Goal: Task Accomplishment & Management: Complete application form

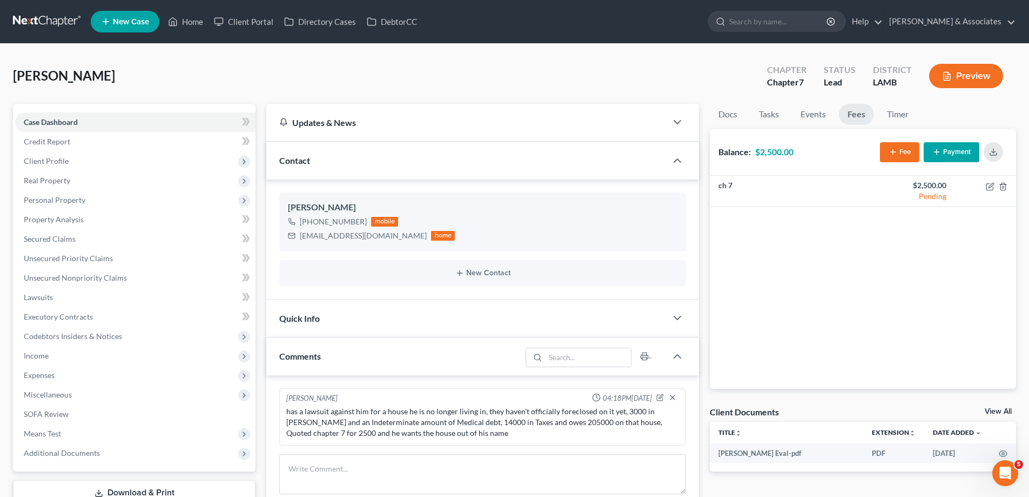
click at [32, 21] on link at bounding box center [47, 21] width 69 height 19
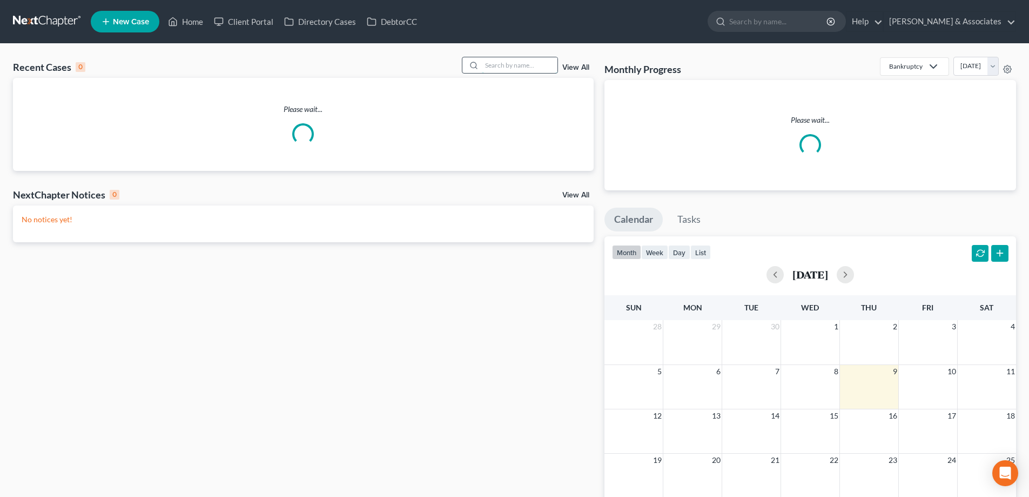
click at [521, 65] on input "search" at bounding box center [520, 65] width 76 height 16
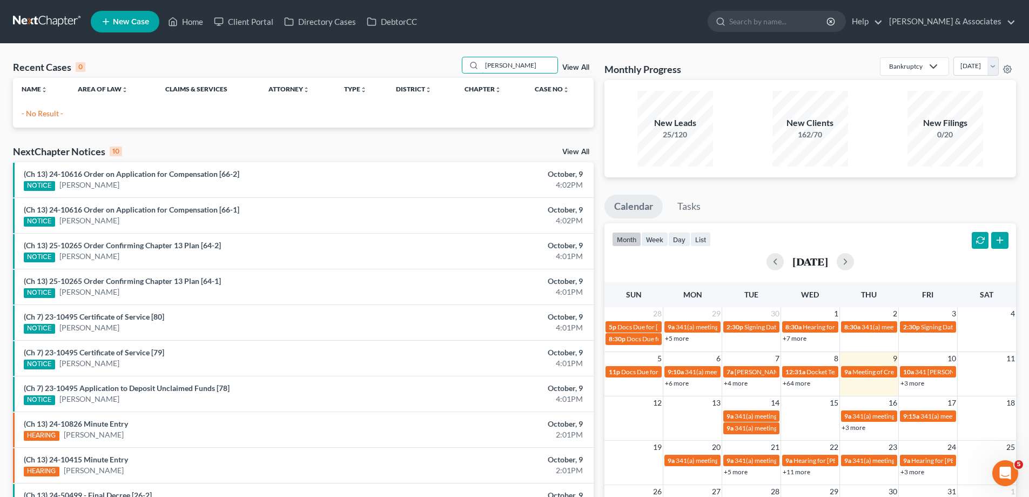
drag, startPoint x: 531, startPoint y: 66, endPoint x: 380, endPoint y: 49, distance: 152.3
click at [391, 57] on div "Recent Cases 0 [PERSON_NAME] View All" at bounding box center [303, 67] width 581 height 21
type input "[PERSON_NAME]"
click at [116, 18] on span "New Case" at bounding box center [131, 22] width 36 height 8
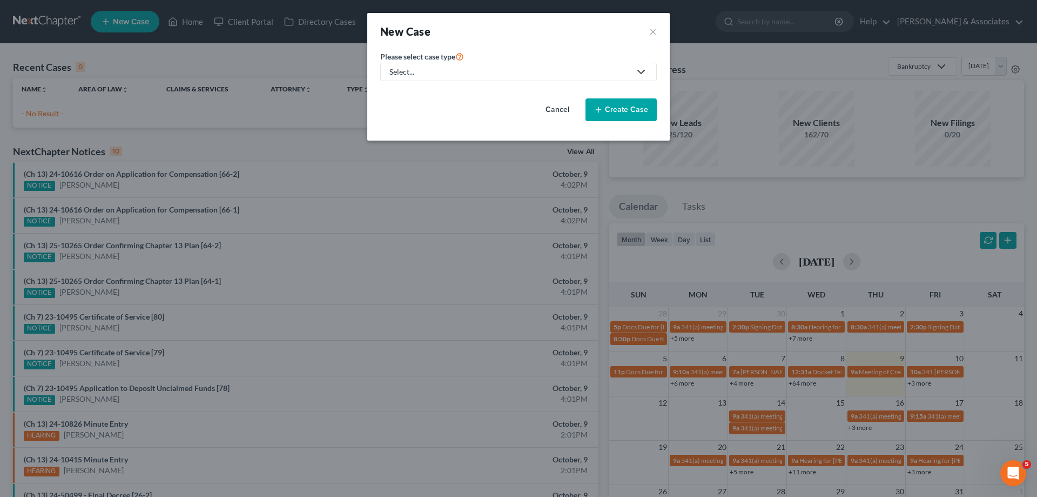
click at [461, 69] on div "Select..." at bounding box center [510, 71] width 241 height 11
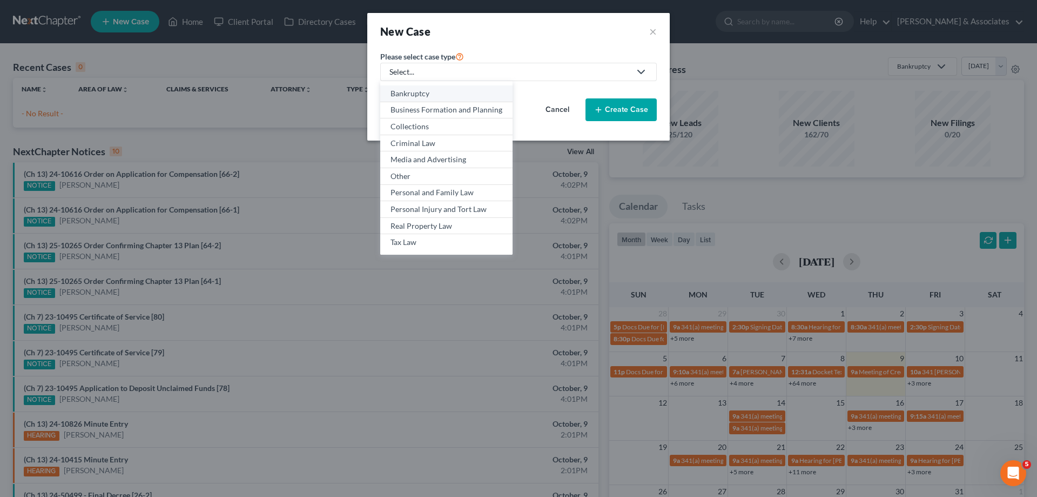
click at [431, 94] on div "Bankruptcy" at bounding box center [447, 93] width 112 height 11
select select "35"
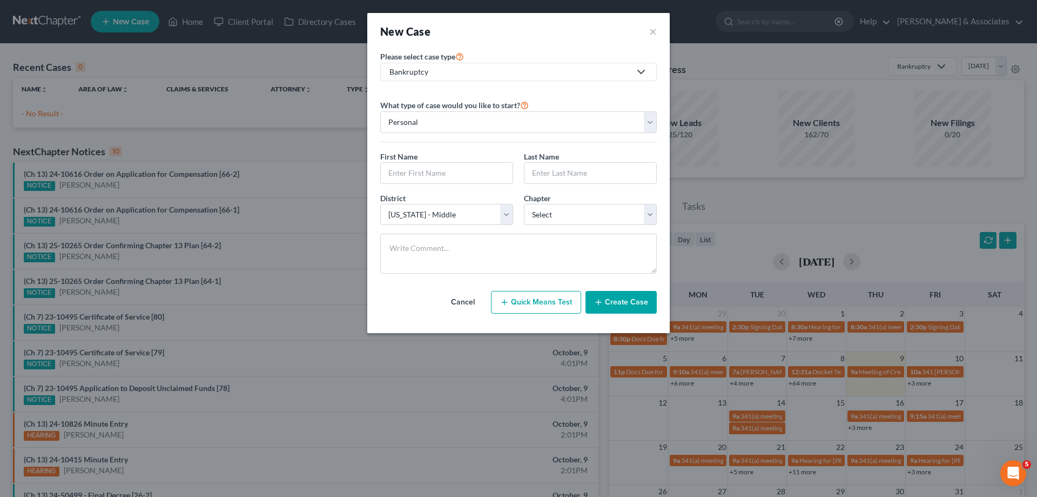
click at [410, 161] on label "First Name *" at bounding box center [398, 156] width 37 height 11
click at [409, 175] on input "text" at bounding box center [447, 173] width 132 height 21
type input "Amber"
type input "[PERSON_NAME]"
select select "3"
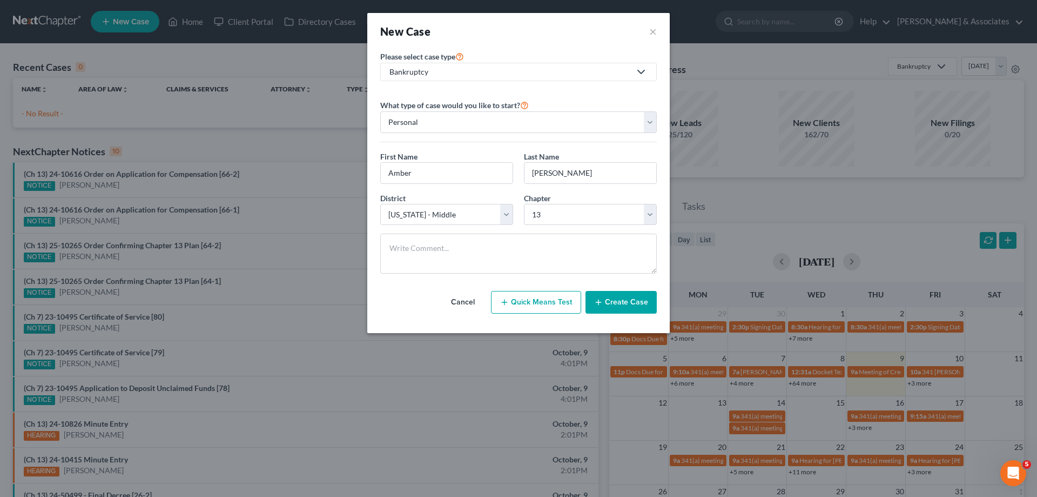
click at [613, 300] on button "Create Case" at bounding box center [621, 302] width 71 height 23
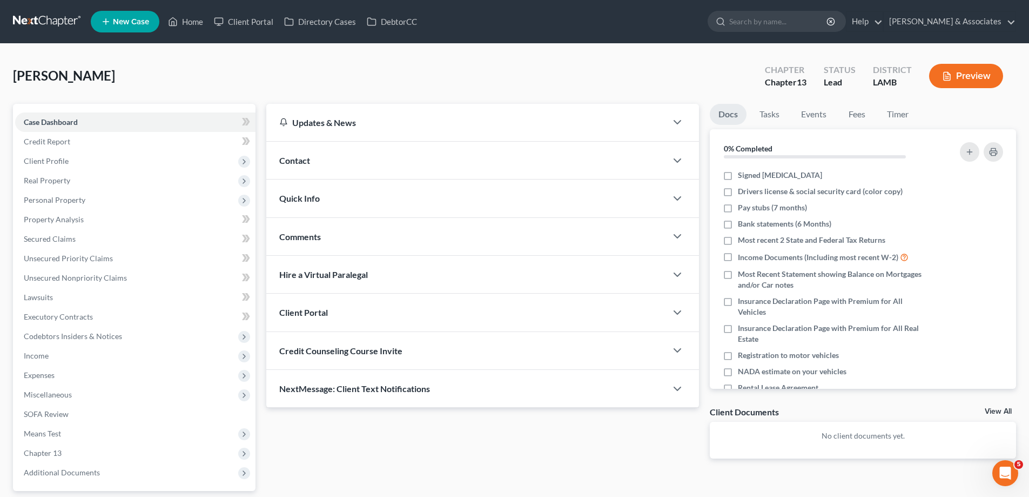
drag, startPoint x: 410, startPoint y: 170, endPoint x: 543, endPoint y: 170, distance: 132.9
click at [411, 170] on div "Contact" at bounding box center [466, 160] width 400 height 37
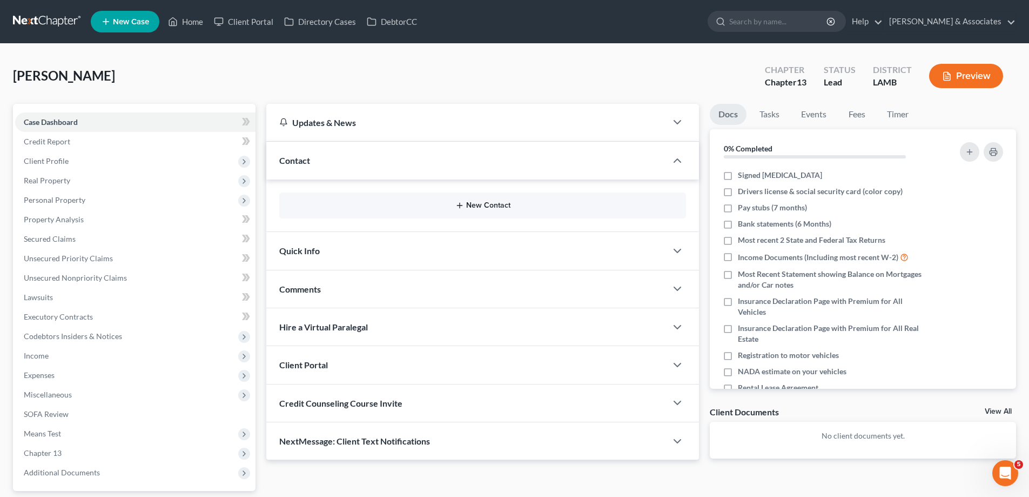
click at [515, 208] on button "New Contact" at bounding box center [483, 205] width 390 height 9
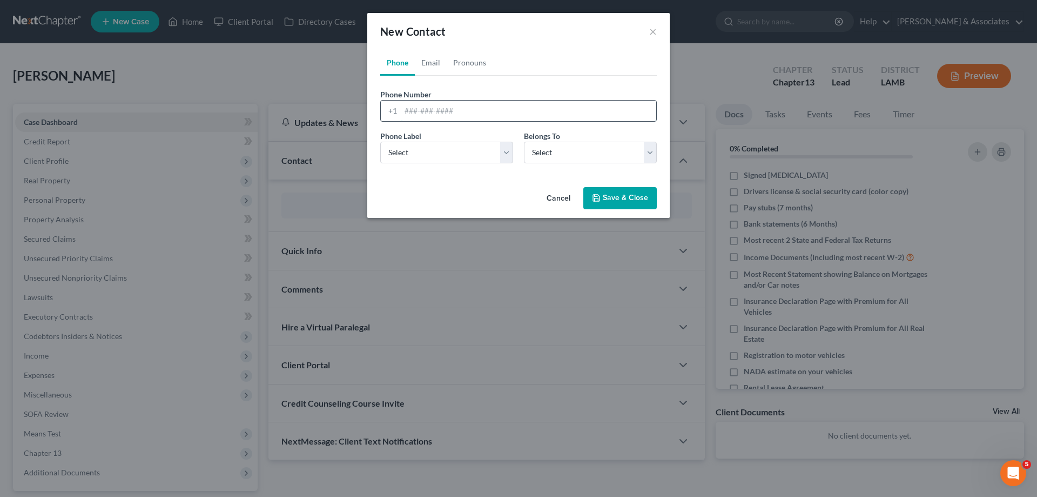
click at [452, 110] on input "tel" at bounding box center [529, 111] width 256 height 21
paste input "[PHONE_NUMBER]"
type input "[PHONE_NUMBER]"
click at [411, 165] on div "Phone Label * Select Mobile Home Work Other Belongs To * Select Client Other" at bounding box center [518, 151] width 287 height 42
click at [422, 152] on select "Select Mobile Home Work Other" at bounding box center [446, 153] width 133 height 22
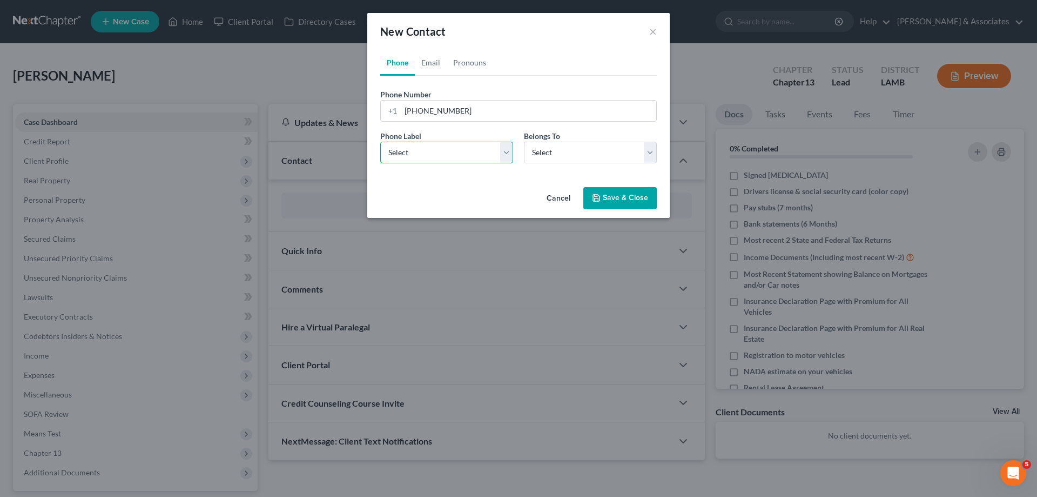
select select "0"
click at [380, 142] on select "Select Mobile Home Work Other" at bounding box center [446, 153] width 133 height 22
click at [586, 155] on select "Select Client Other" at bounding box center [590, 153] width 133 height 22
select select "0"
click at [524, 142] on select "Select Client Other" at bounding box center [590, 153] width 133 height 22
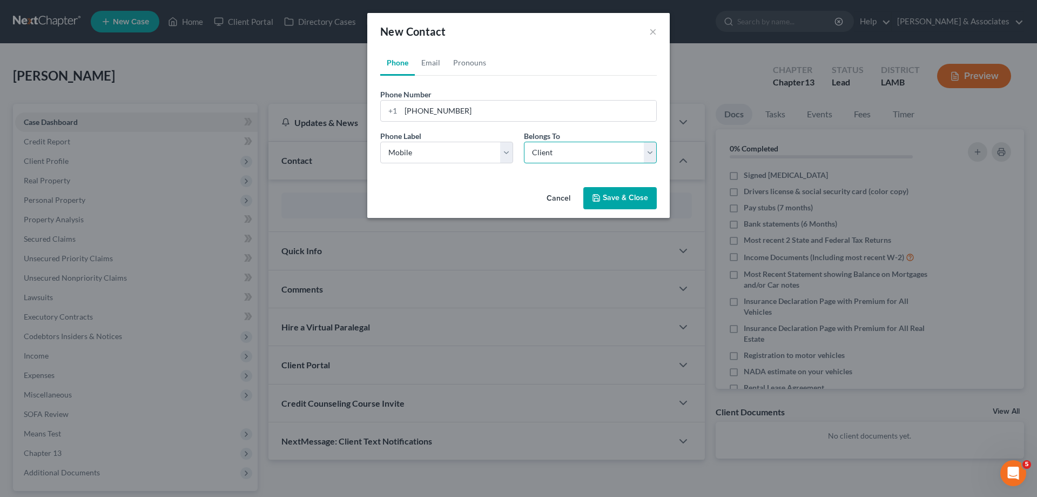
select select "0"
click at [427, 53] on link "Email" at bounding box center [431, 63] width 32 height 26
click at [443, 104] on input "email" at bounding box center [529, 111] width 256 height 21
paste input "[EMAIL_ADDRESS][DOMAIN_NAME]"
type input "[EMAIL_ADDRESS][DOMAIN_NAME]"
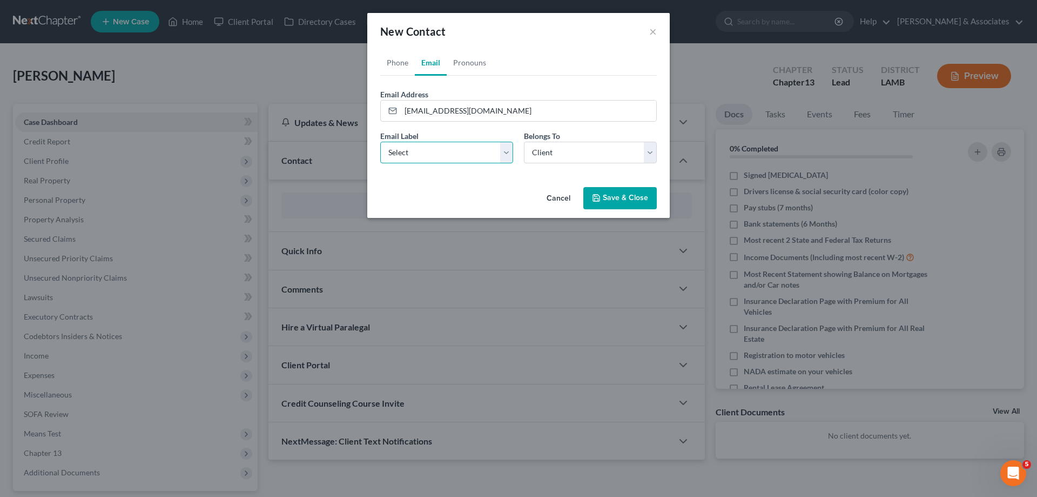
click at [417, 146] on select "Select Home Work Other" at bounding box center [446, 153] width 133 height 22
select select "0"
click at [380, 142] on select "Select Home Work Other" at bounding box center [446, 153] width 133 height 22
click at [569, 148] on select "Select Client Other" at bounding box center [590, 153] width 133 height 22
click at [566, 155] on select "Select Client Other" at bounding box center [590, 153] width 133 height 22
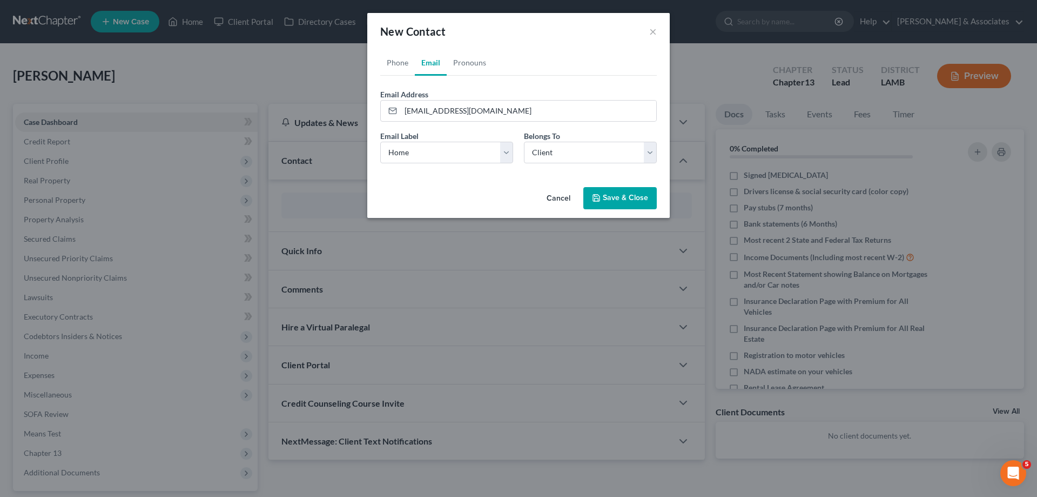
click at [605, 202] on button "Save & Close" at bounding box center [620, 198] width 73 height 23
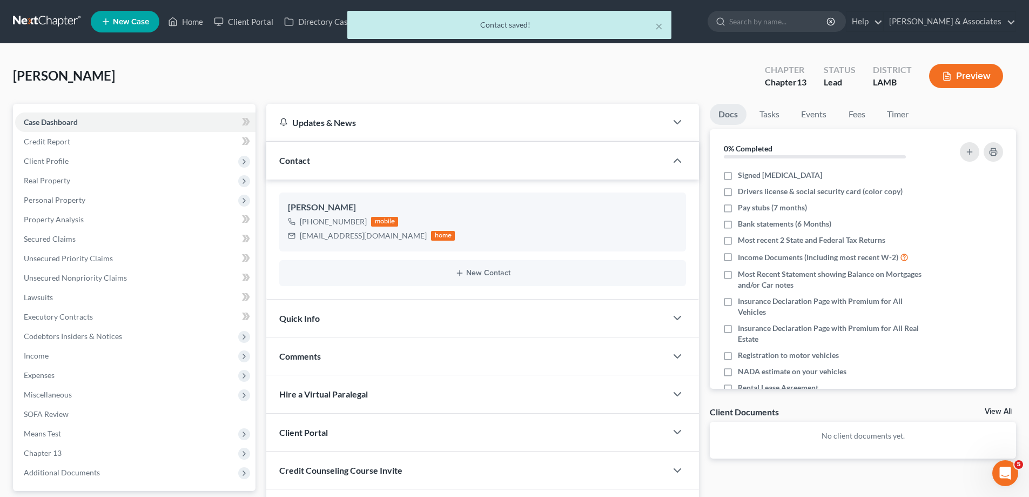
click at [391, 356] on div "Comments" at bounding box center [466, 355] width 400 height 37
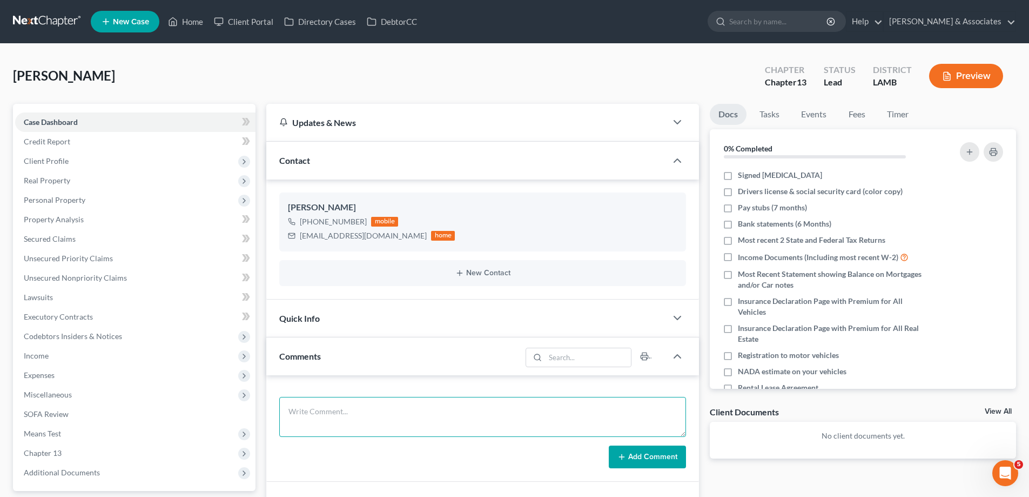
click at [389, 410] on textarea at bounding box center [482, 417] width 407 height 40
paste textarea "Did eval with [PERSON_NAME] behind on home and cars 53000 on those, 20000 in Ta…"
type textarea "Did eval with [PERSON_NAME] behind on home and cars 53000 on those, 20000 in Ta…"
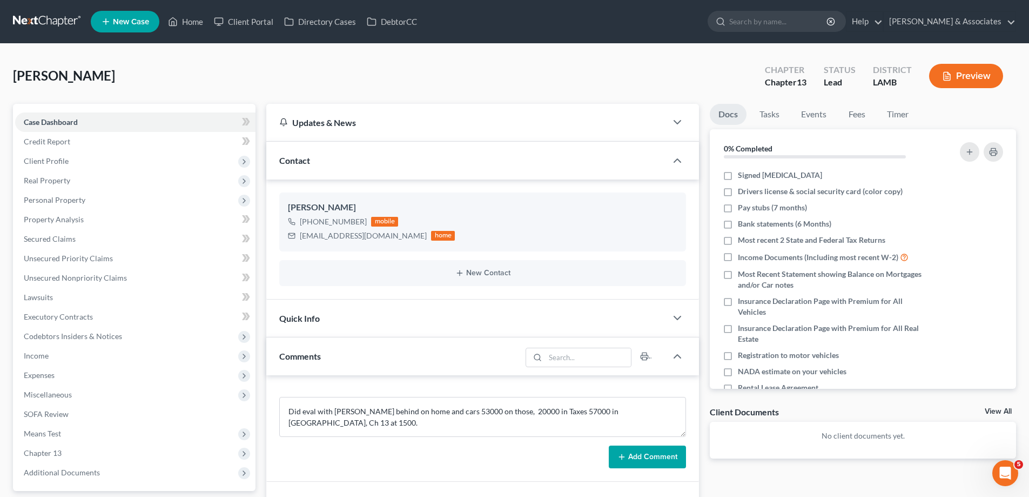
click at [633, 457] on button "Add Comment" at bounding box center [647, 456] width 77 height 23
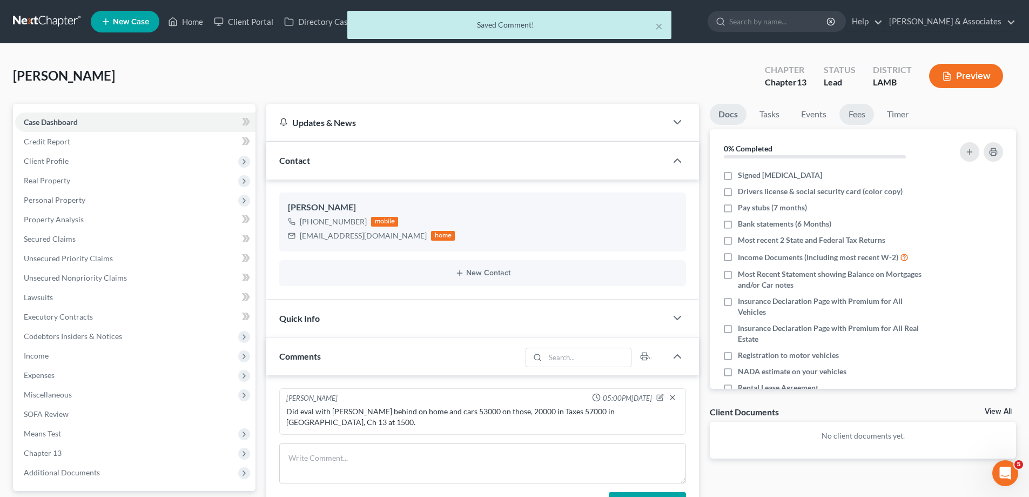
click at [854, 111] on link "Fees" at bounding box center [857, 114] width 35 height 21
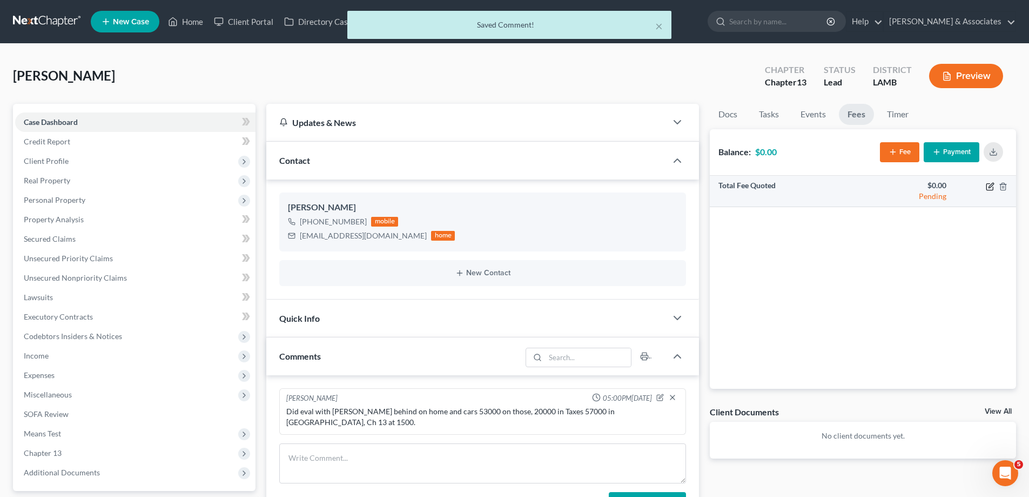
click at [987, 184] on icon "button" at bounding box center [990, 186] width 6 height 6
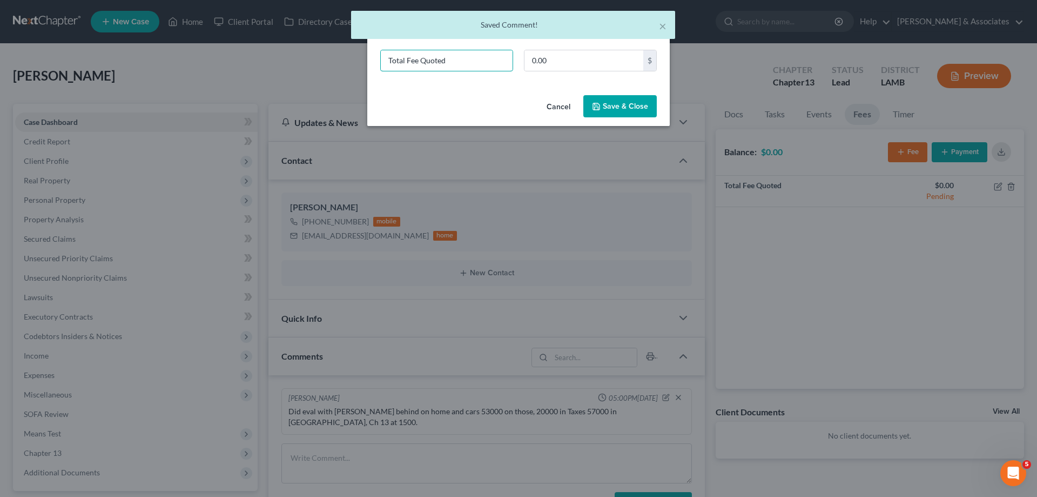
drag, startPoint x: 465, startPoint y: 64, endPoint x: 220, endPoint y: 47, distance: 245.4
click at [312, 55] on div "New Fee Edit Fee × Total Fee Quoted 0.00 $ Cancel Save & Close" at bounding box center [518, 248] width 1037 height 497
type input "ch 13"
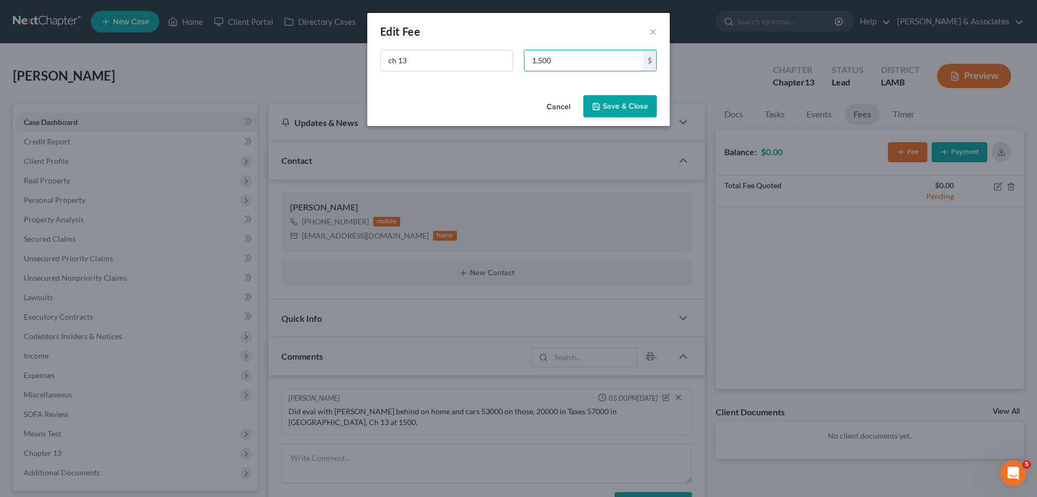
type input "1,500"
click at [626, 95] on button "Save & Close" at bounding box center [620, 106] width 73 height 23
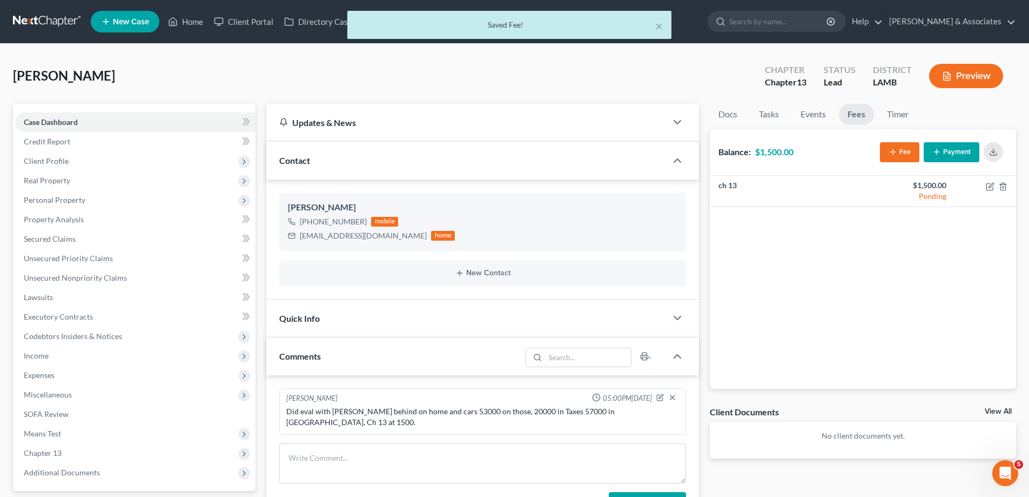
click at [988, 407] on link "View All" at bounding box center [998, 411] width 27 height 8
